Goal: Task Accomplishment & Management: Manage account settings

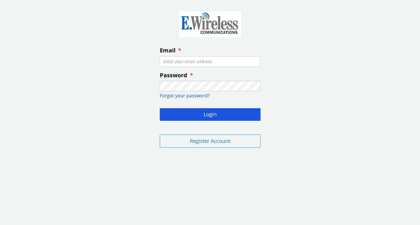
type input "[EMAIL_ADDRESS][DOMAIN_NAME]"
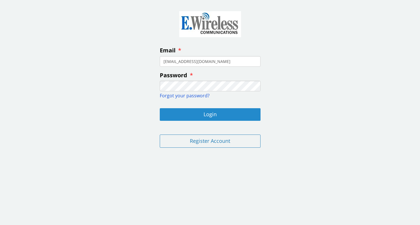
click at [200, 111] on button "Login" at bounding box center [210, 114] width 101 height 13
